Goal: Transaction & Acquisition: Purchase product/service

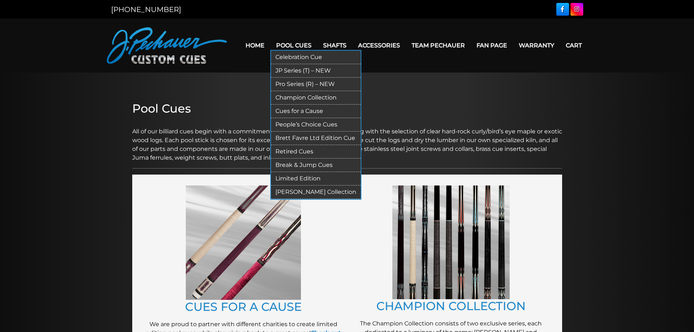
click at [282, 46] on link "Pool Cues" at bounding box center [293, 45] width 47 height 19
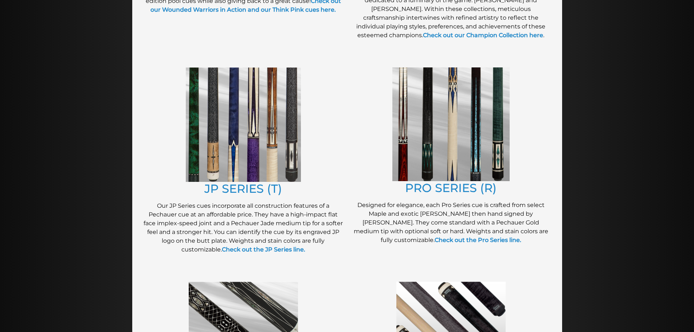
scroll to position [329, 0]
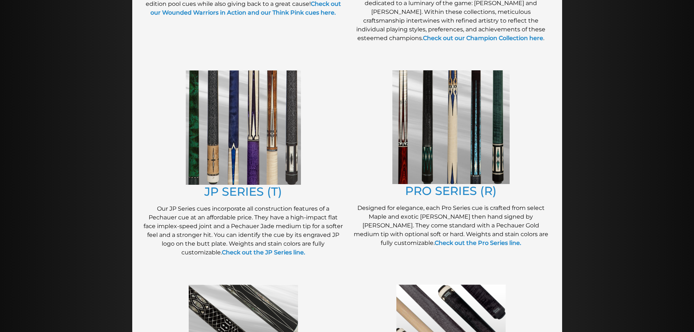
click at [226, 140] on img at bounding box center [243, 127] width 115 height 114
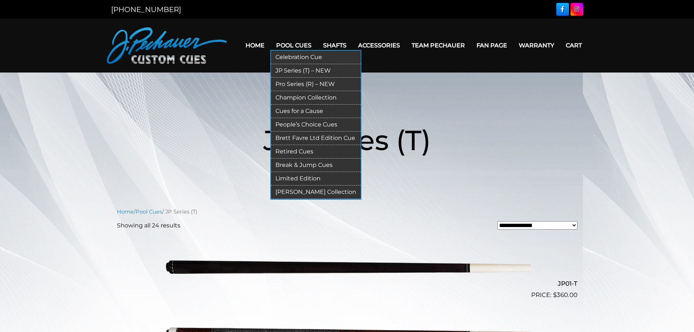
click at [294, 47] on link "Pool Cues" at bounding box center [293, 45] width 47 height 19
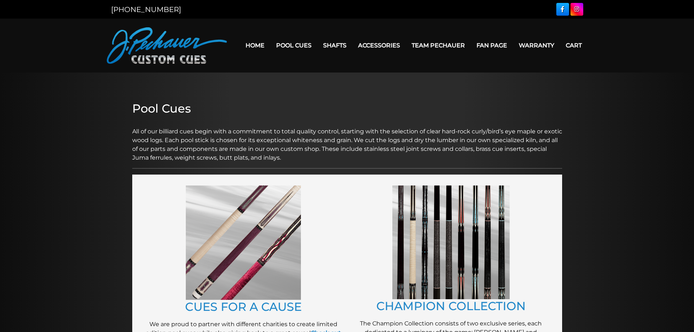
click at [437, 279] on img at bounding box center [450, 242] width 117 height 114
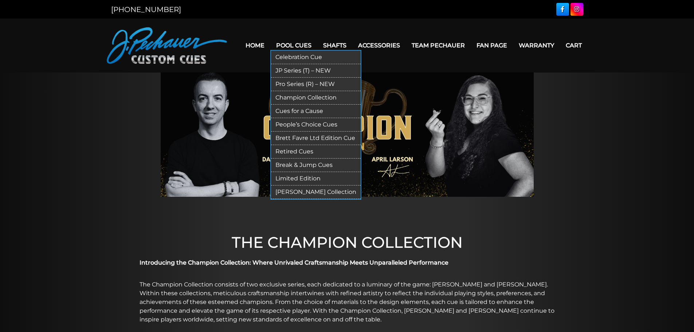
click at [288, 45] on link "Pool Cues" at bounding box center [293, 45] width 47 height 19
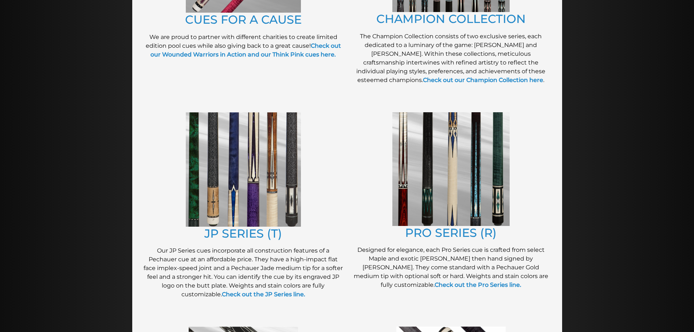
scroll to position [291, 0]
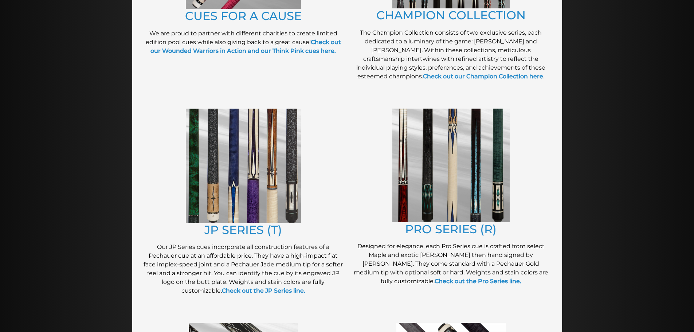
click at [221, 193] on img at bounding box center [243, 166] width 115 height 114
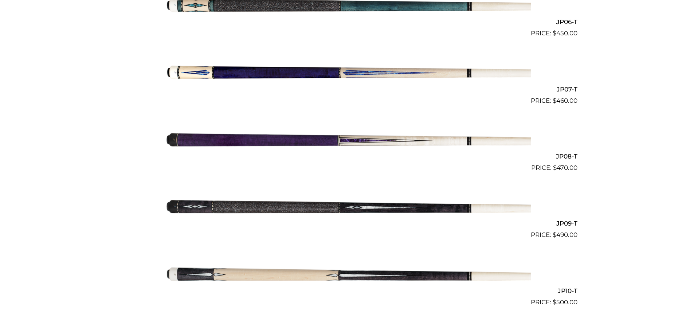
scroll to position [590, 0]
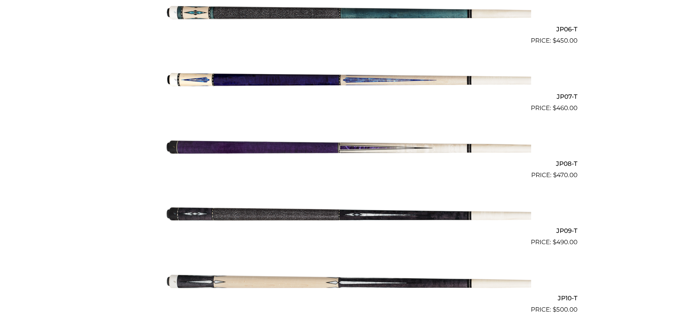
click at [408, 214] on img at bounding box center [347, 213] width 368 height 61
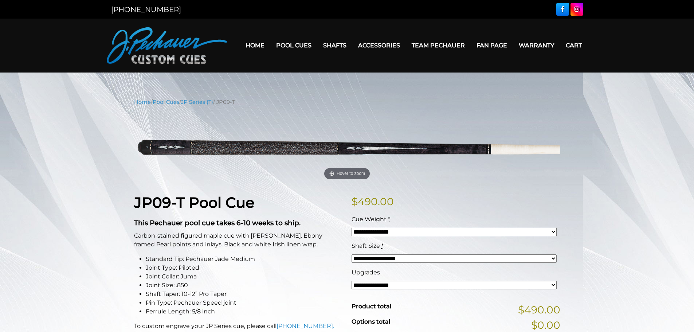
click at [554, 231] on select "**********" at bounding box center [453, 232] width 205 height 8
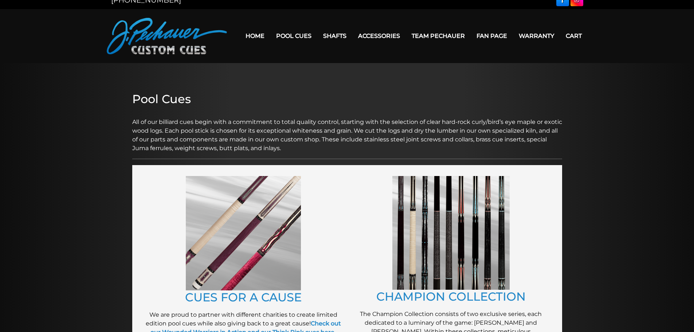
scroll to position [8, 0]
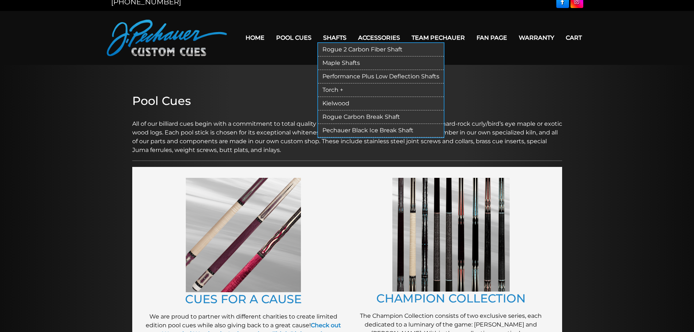
click at [336, 50] on link "Rogue 2 Carbon Fiber Shaft" at bounding box center [381, 49] width 126 height 13
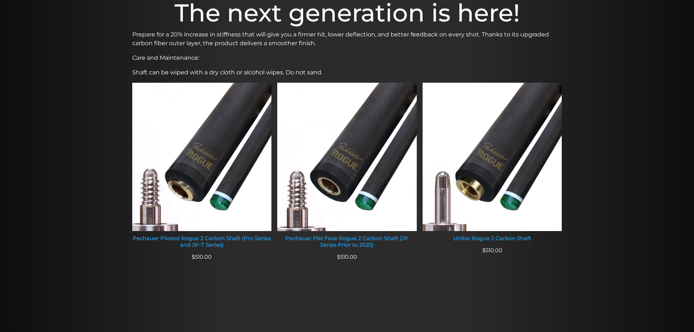
scroll to position [228, 0]
